Goal: Book appointment/travel/reservation

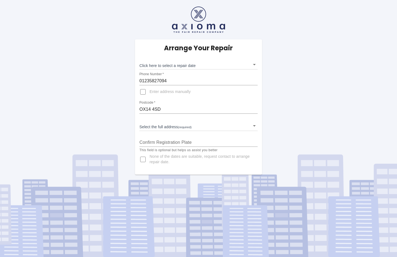
click at [179, 93] on span "Enter address manually" at bounding box center [169, 91] width 41 height 5
click at [149, 93] on input "Enter address manually" at bounding box center [142, 91] width 13 height 13
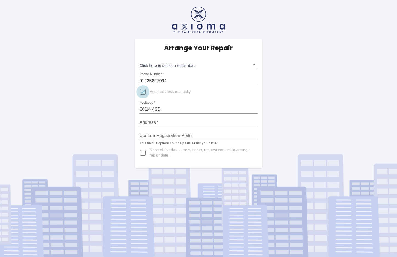
click at [145, 92] on input "Enter address manually" at bounding box center [142, 91] width 13 height 13
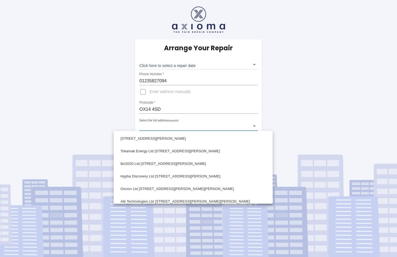
click at [253, 125] on body "Arrange Your Repair Click here to select a repair date ​ Phone Number   * 01235…" at bounding box center [198, 128] width 397 height 257
click at [143, 93] on div at bounding box center [198, 128] width 397 height 257
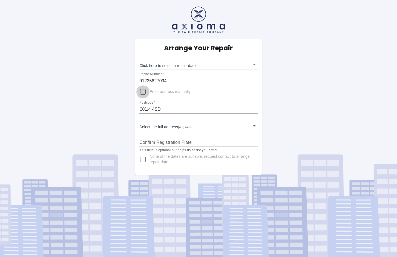
click at [142, 92] on input "Enter address manually" at bounding box center [142, 91] width 13 height 13
checkbox input "true"
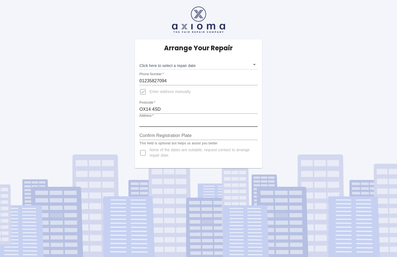
click at [143, 120] on input "Address   *" at bounding box center [198, 122] width 118 height 9
click at [140, 121] on input "[STREET_ADDRESS]" at bounding box center [198, 122] width 118 height 9
click at [210, 124] on input "LTI Metaltech Ltd,[STREET_ADDRESS]" at bounding box center [198, 122] width 118 height 9
type input "LTI Metaltech Ltd,[STREET_ADDRESS][PERSON_NAME]"
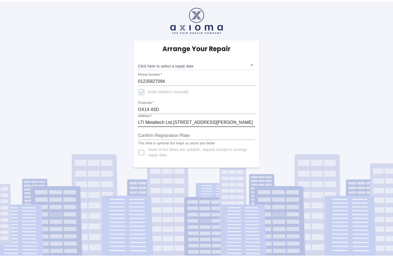
scroll to position [0, 0]
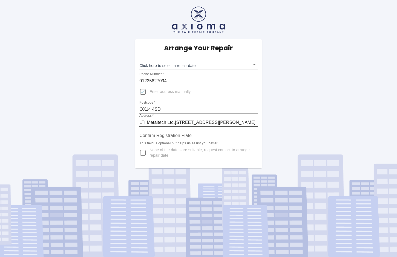
click at [151, 135] on input "Confirm Registration Plate" at bounding box center [198, 135] width 118 height 9
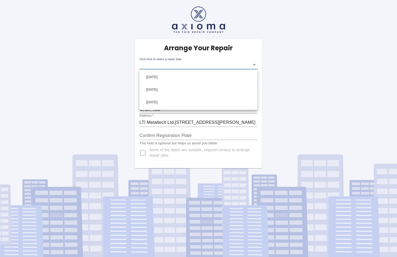
click at [253, 65] on body "Arrange Your Repair Click here to select a repair date ​ Phone Number   * 01235…" at bounding box center [198, 128] width 397 height 257
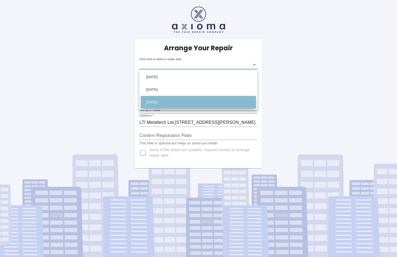
click at [160, 102] on li "[DATE]" at bounding box center [198, 102] width 115 height 13
type input "[DATE]T00:00:00.000Z"
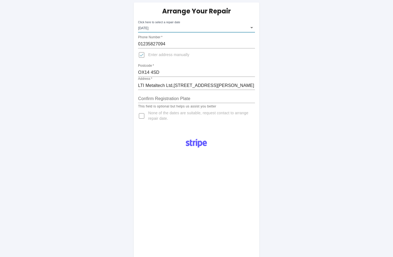
scroll to position [27, 0]
